Goal: Obtain resource: Obtain resource

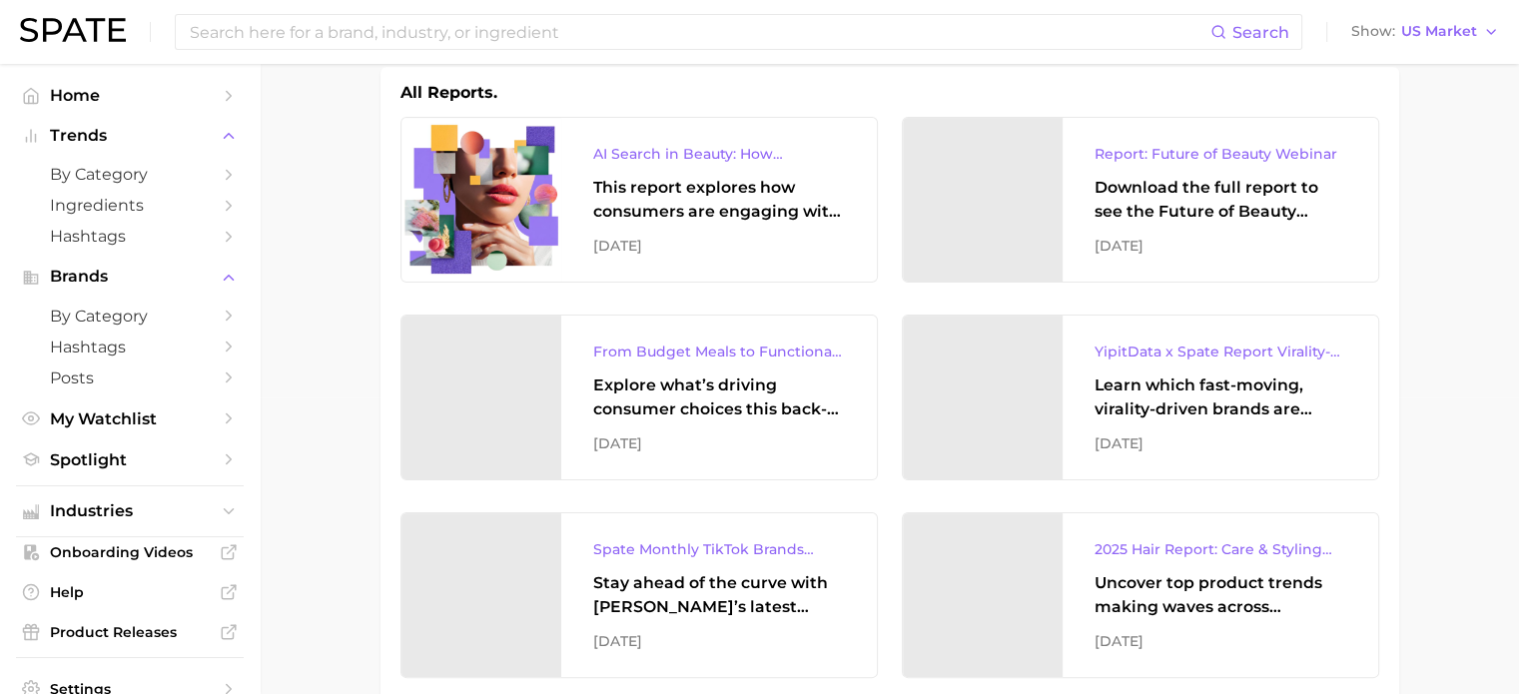
scroll to position [300, 0]
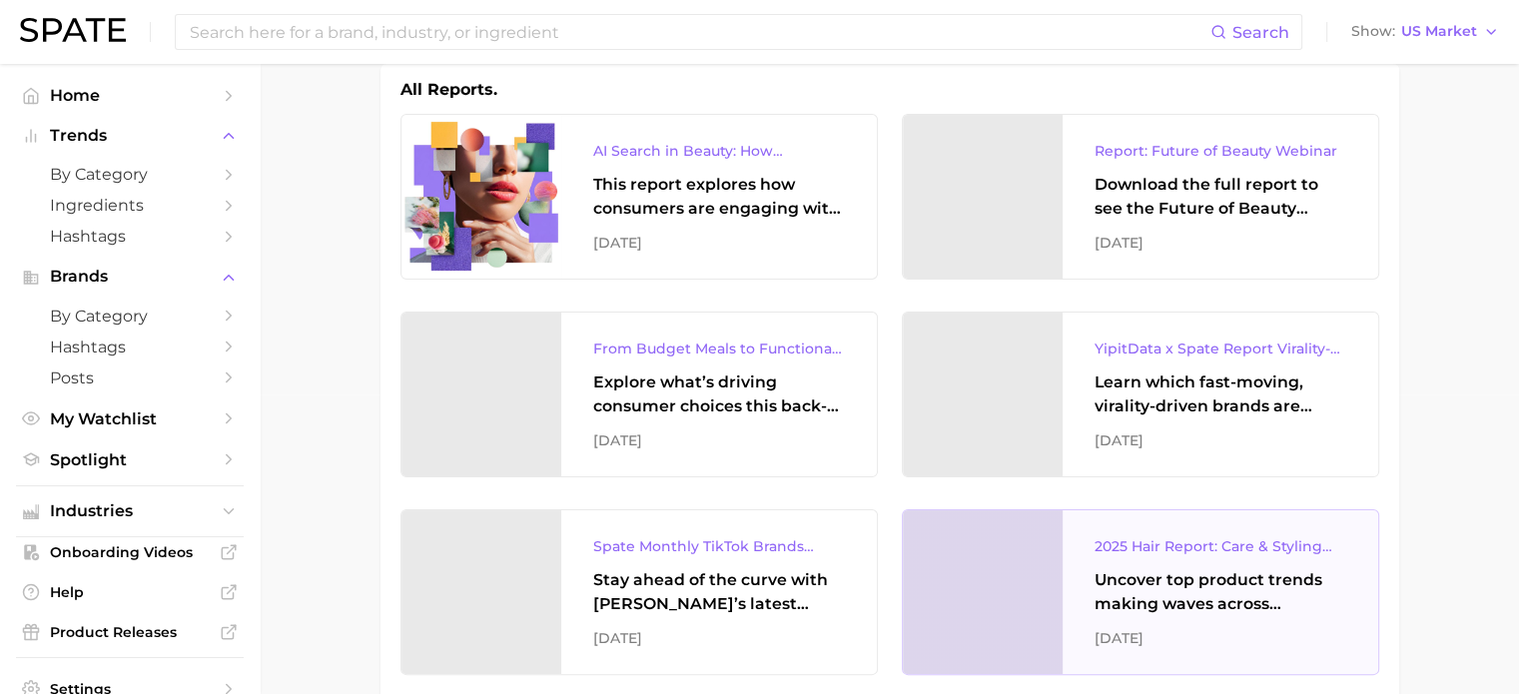
click at [1224, 547] on div "2025 Hair Report: Care & Styling Products" at bounding box center [1221, 546] width 252 height 24
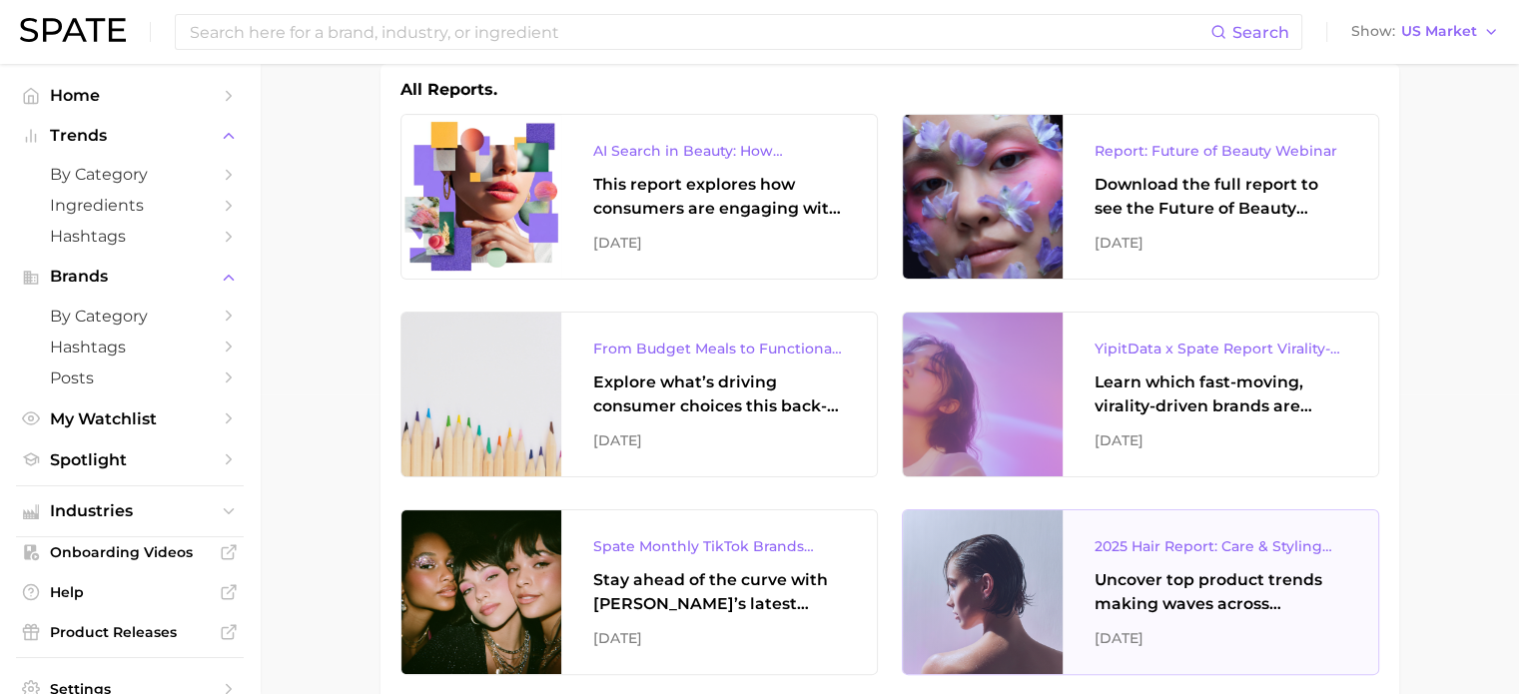
click at [1167, 571] on div "Uncover top product trends making waves across platforms — along with key insig…" at bounding box center [1221, 592] width 252 height 48
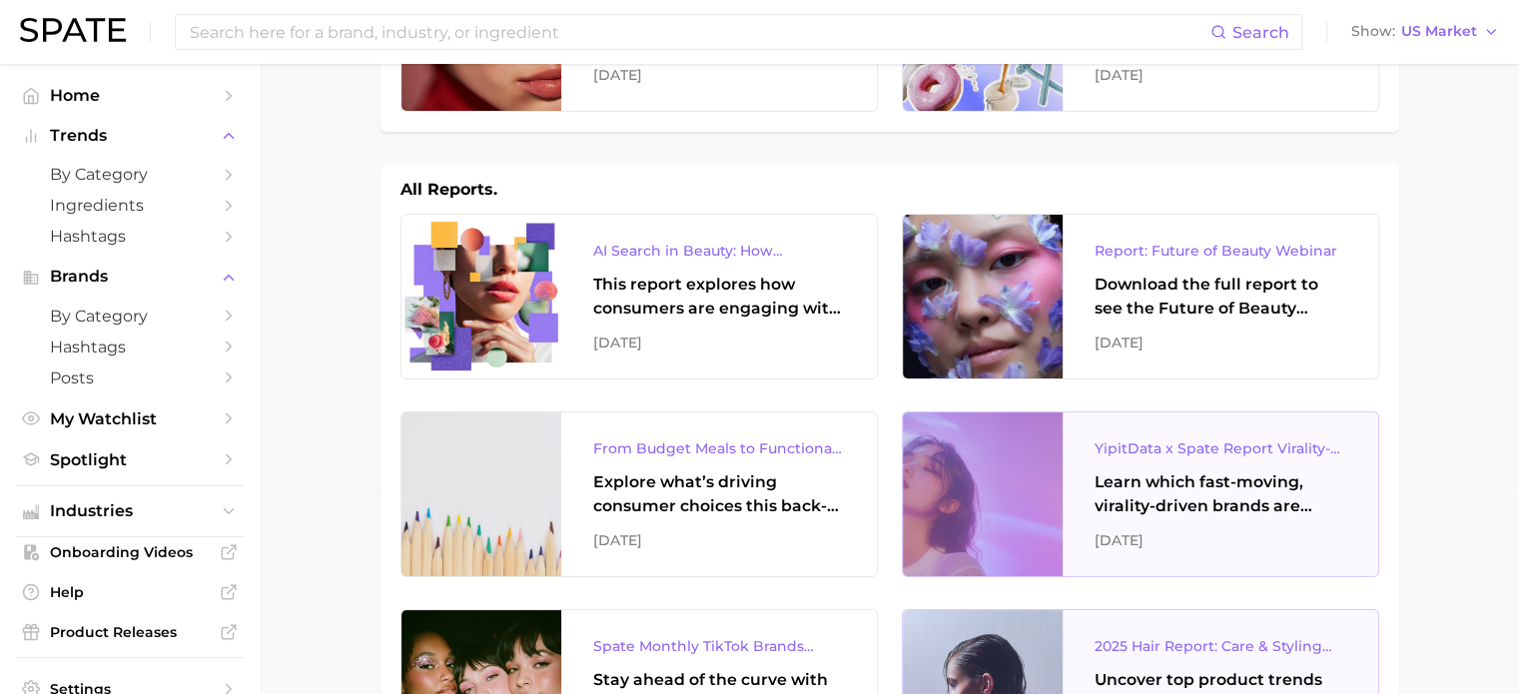
scroll to position [0, 0]
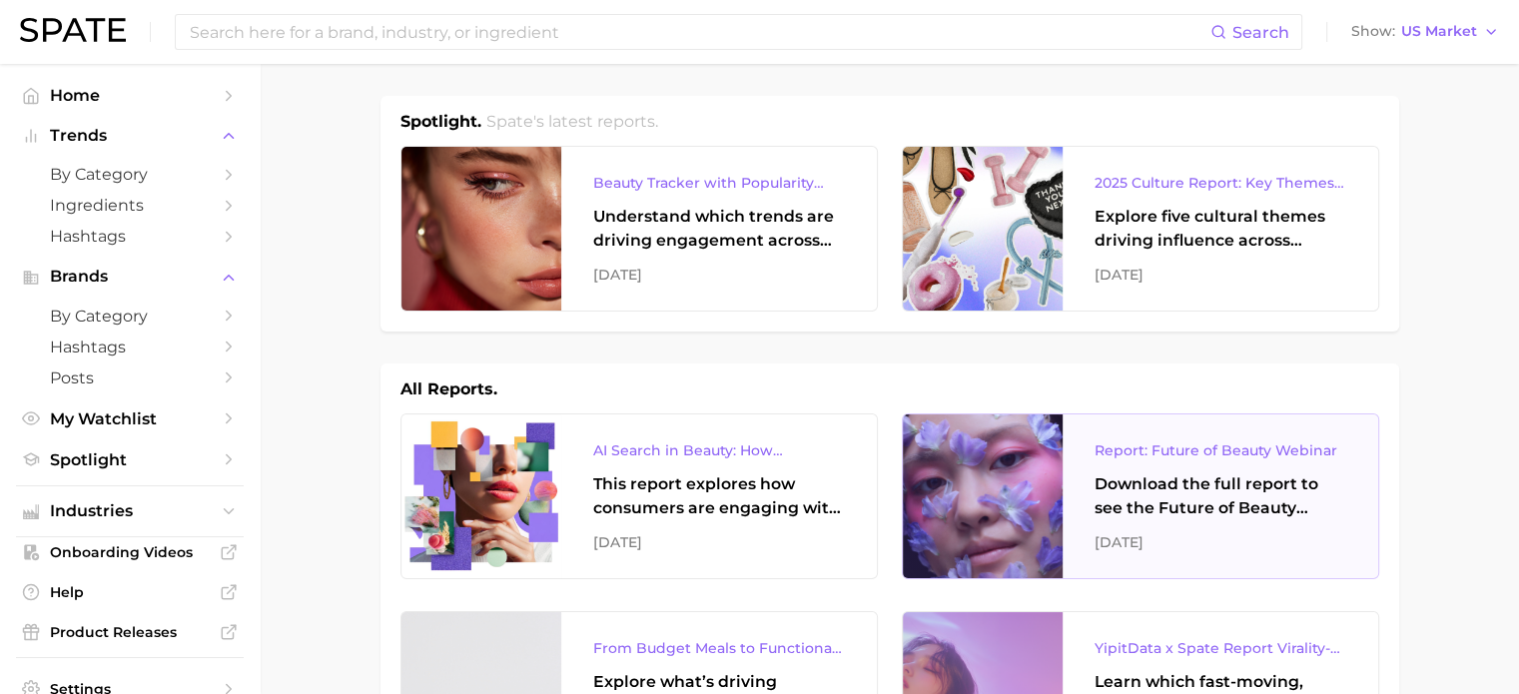
click at [1202, 482] on div "Download the full report to see the Future of Beauty trends we unpacked during …" at bounding box center [1221, 496] width 252 height 48
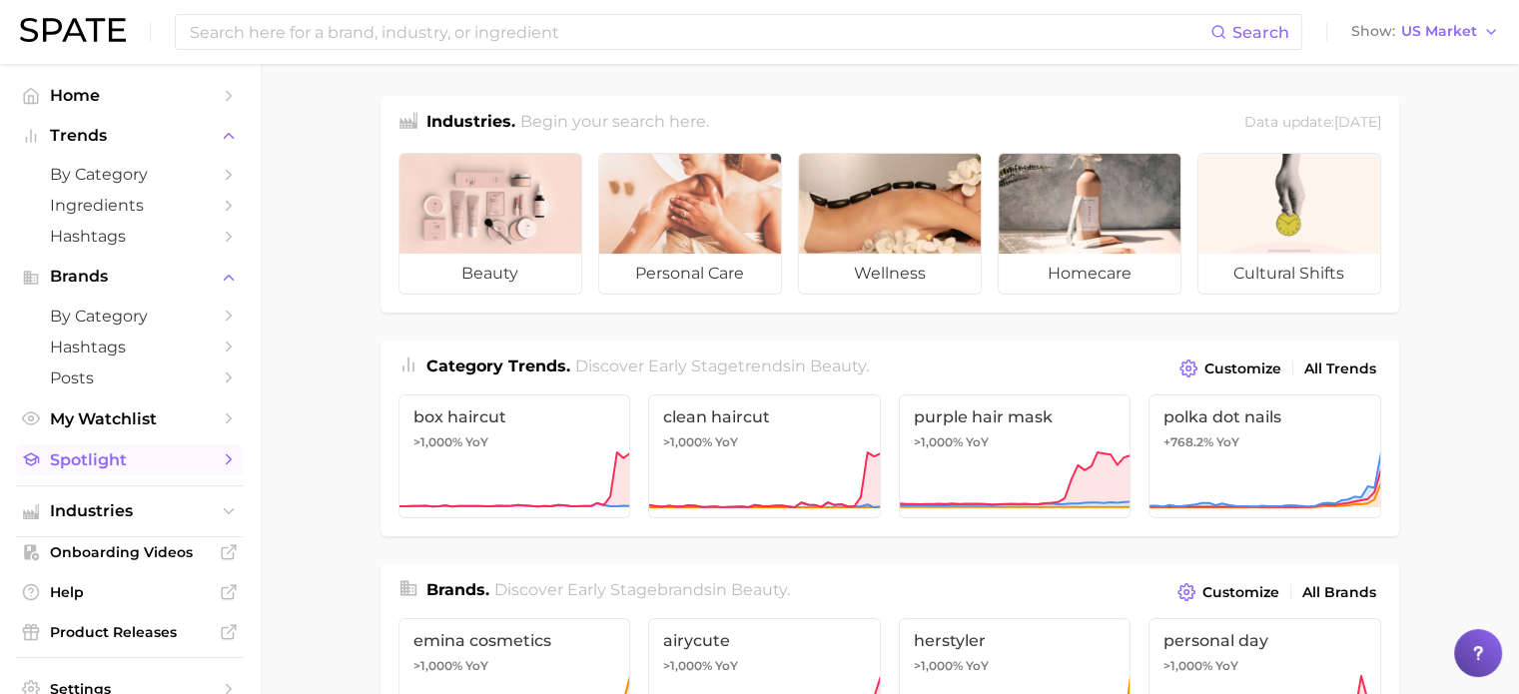
click at [165, 463] on span "Spotlight" at bounding box center [130, 460] width 160 height 19
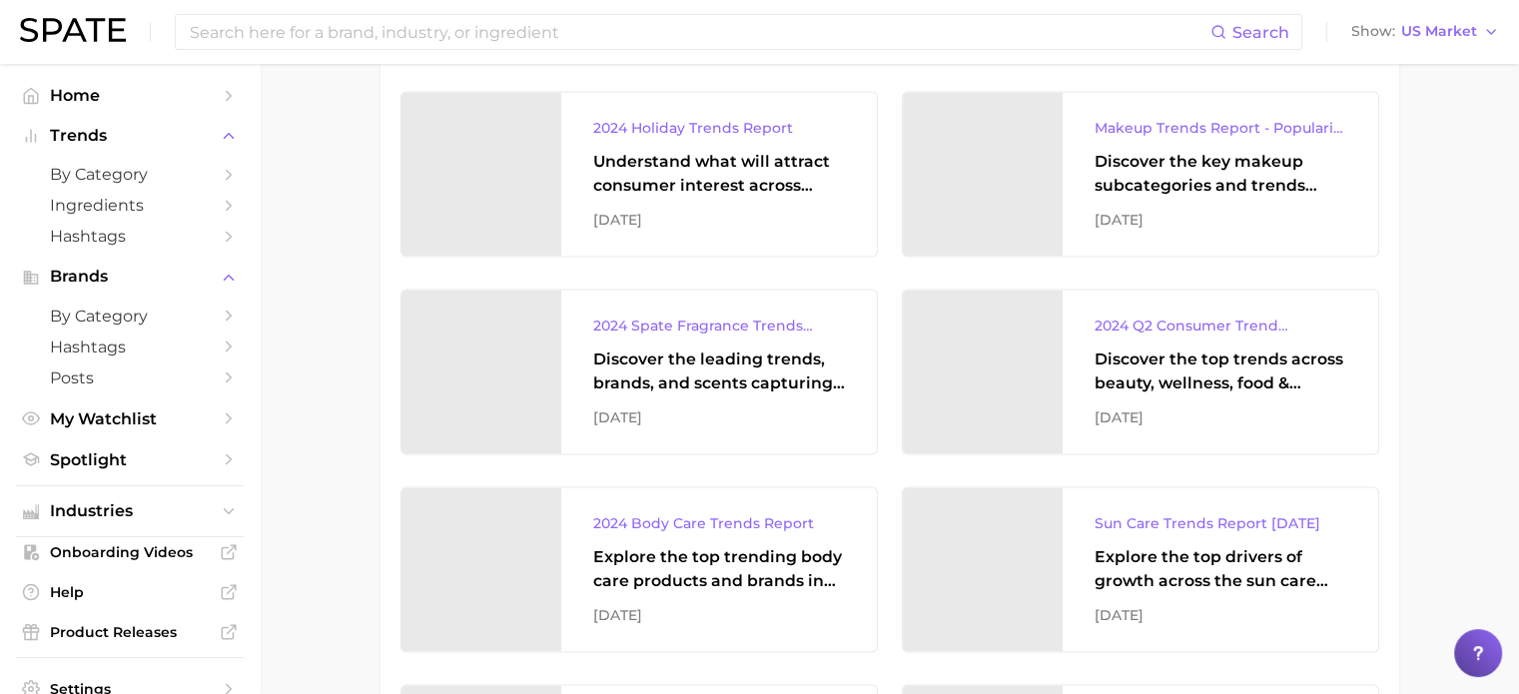
scroll to position [3097, 0]
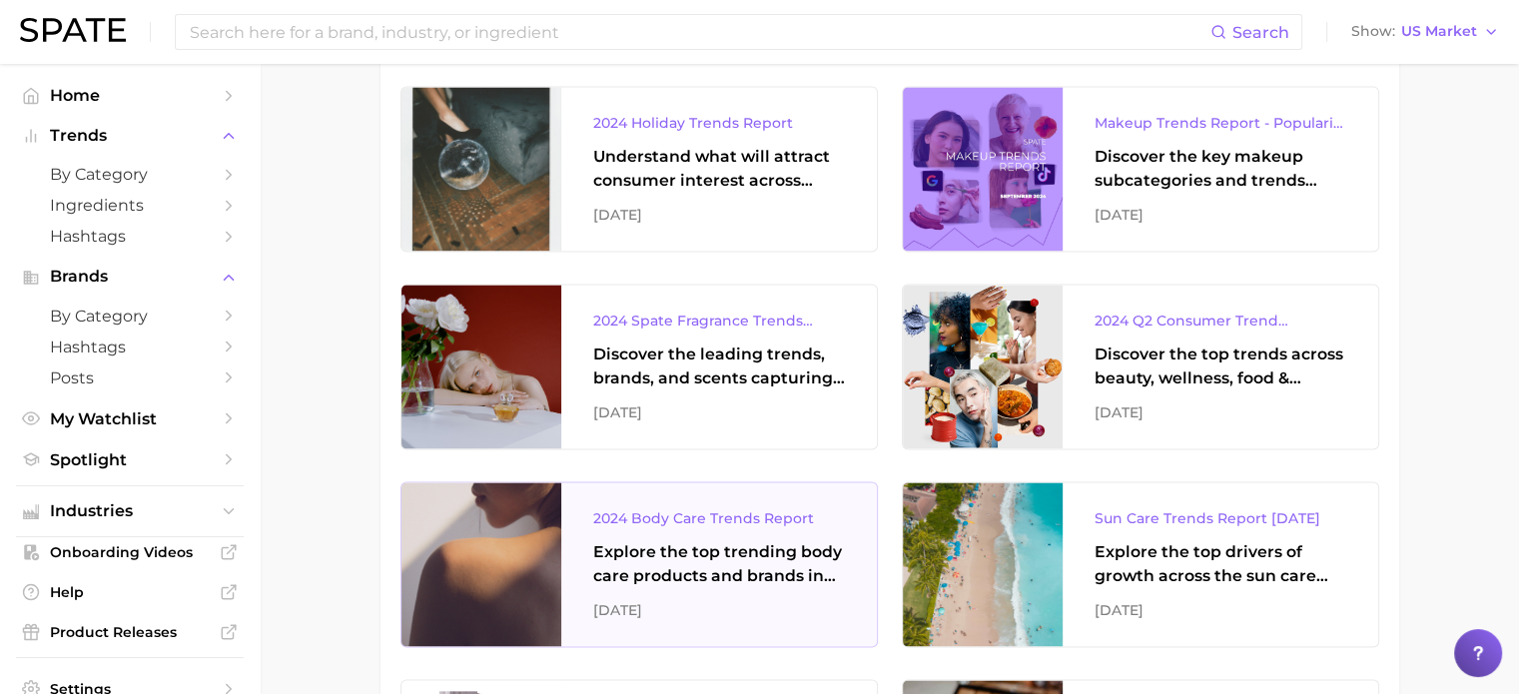
click at [675, 514] on div "2024 Body Care Trends Report" at bounding box center [719, 518] width 252 height 24
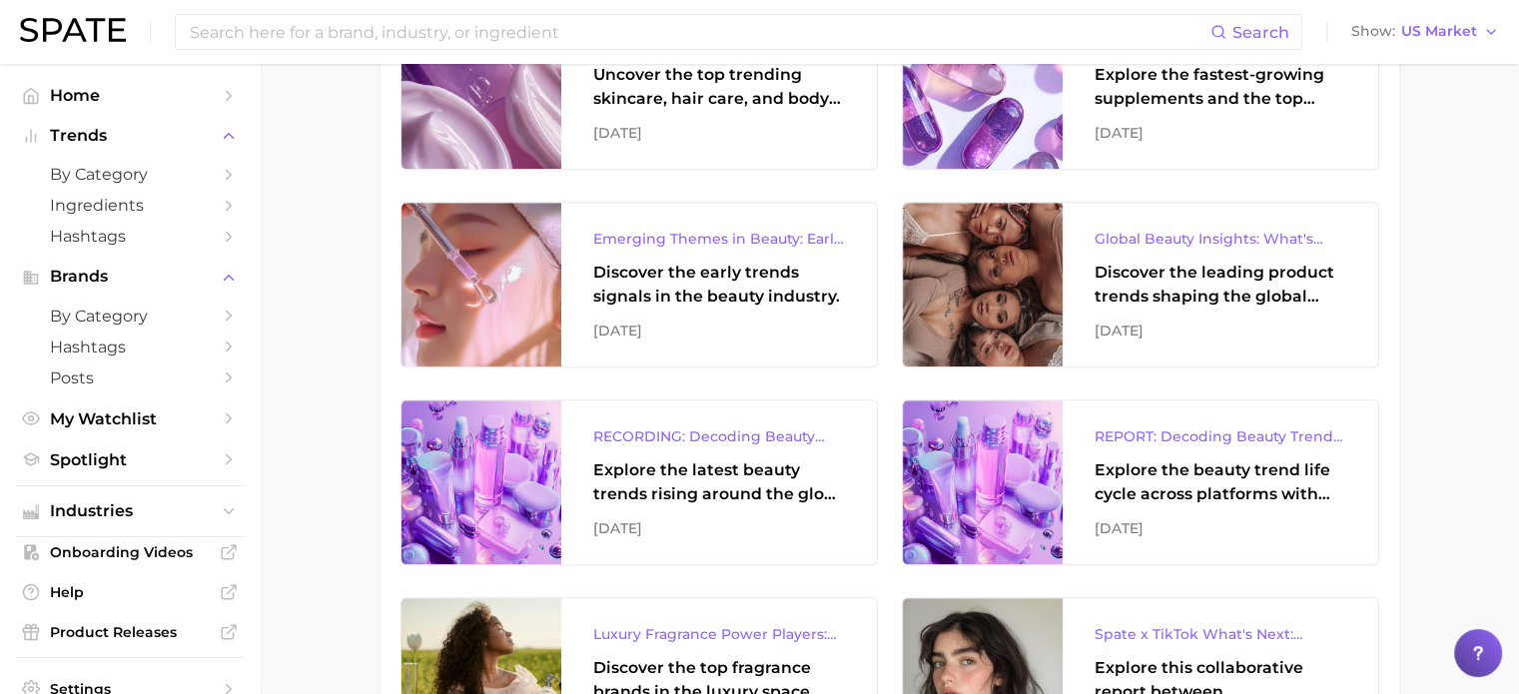
scroll to position [1398, 0]
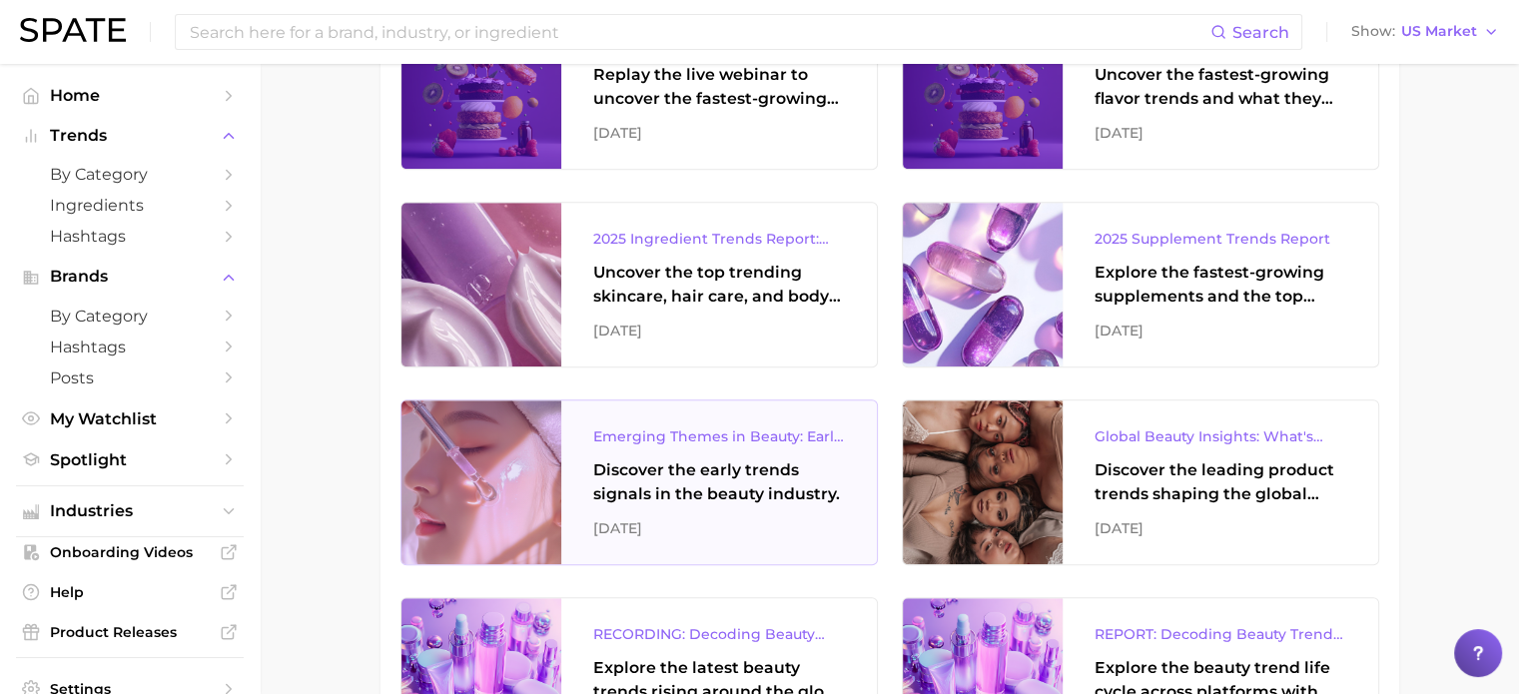
click at [763, 490] on div "Discover the early trends signals in the beauty industry." at bounding box center [719, 482] width 252 height 48
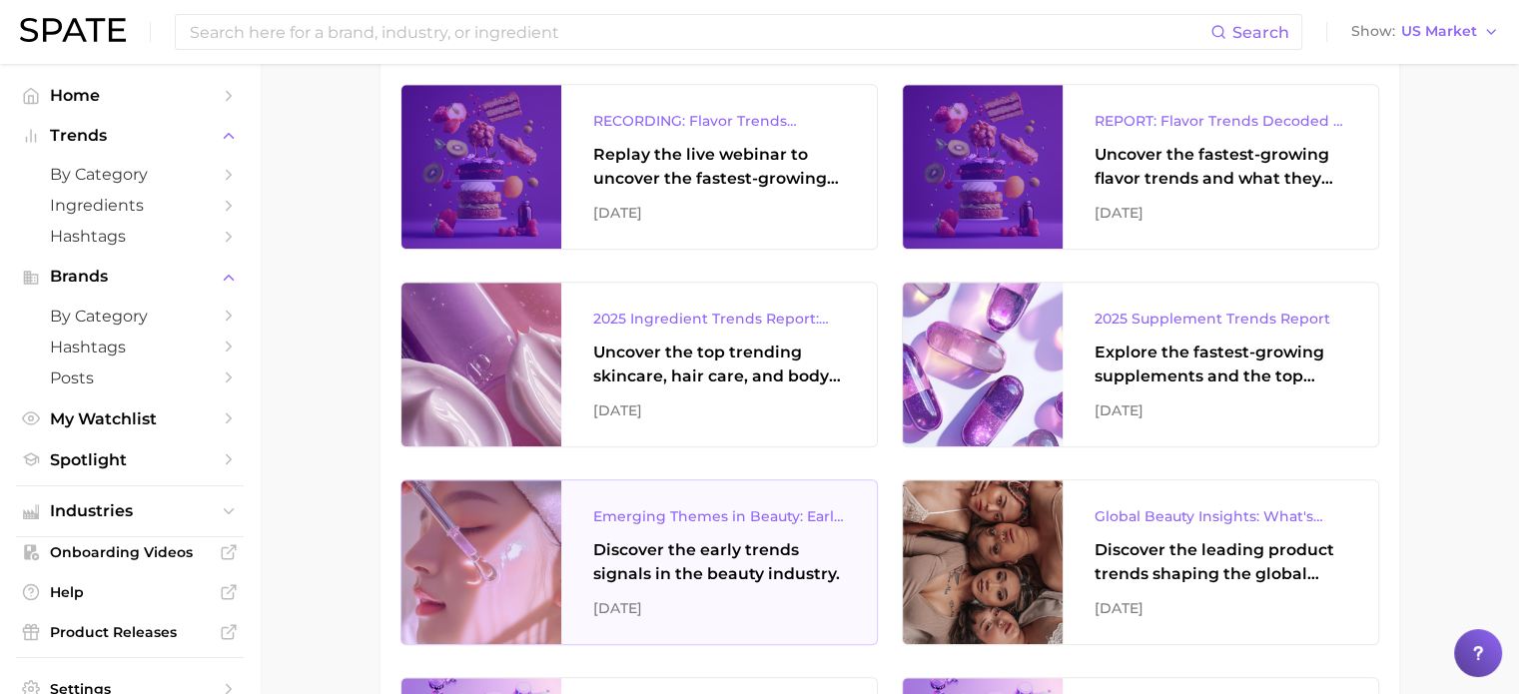
scroll to position [1299, 0]
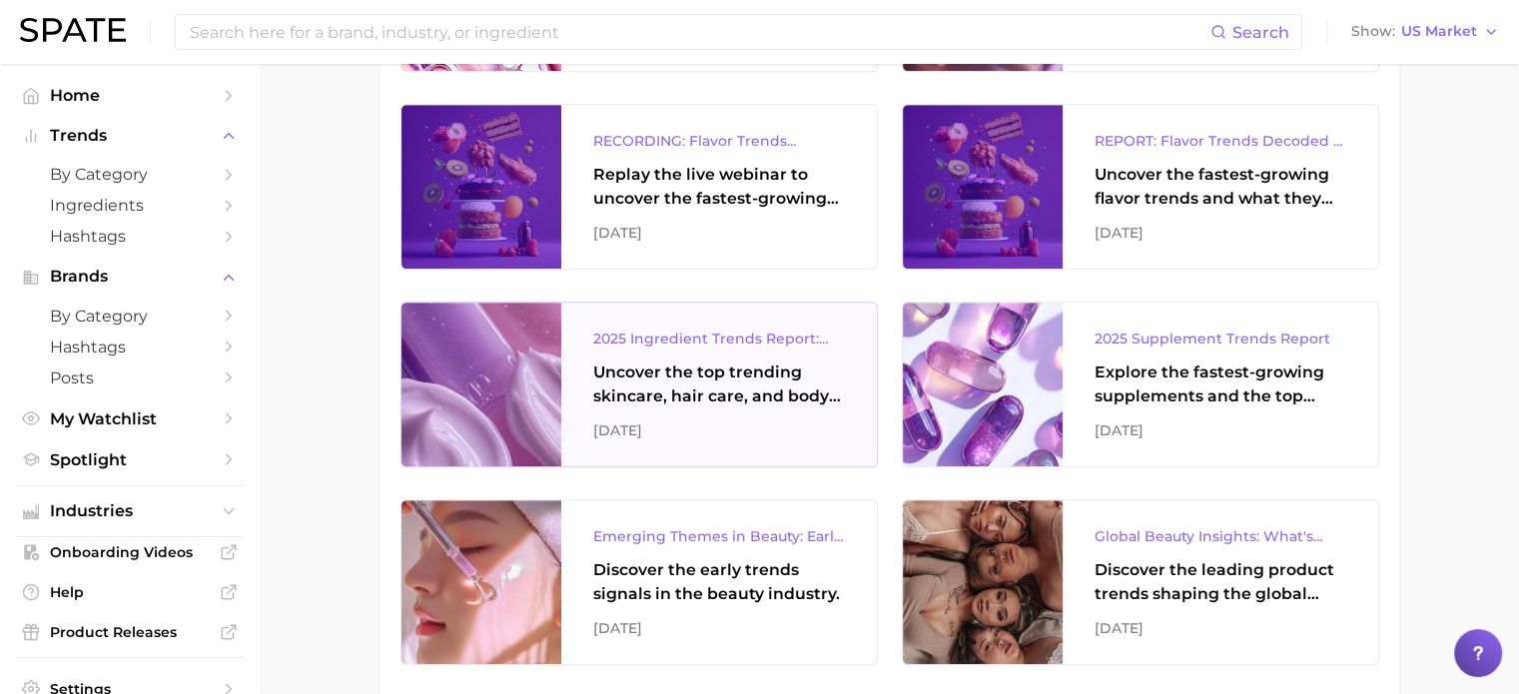
click at [763, 375] on div "Uncover the top trending skincare, hair care, and body care ingredients capturi…" at bounding box center [719, 385] width 252 height 48
